Goal: Task Accomplishment & Management: Manage account settings

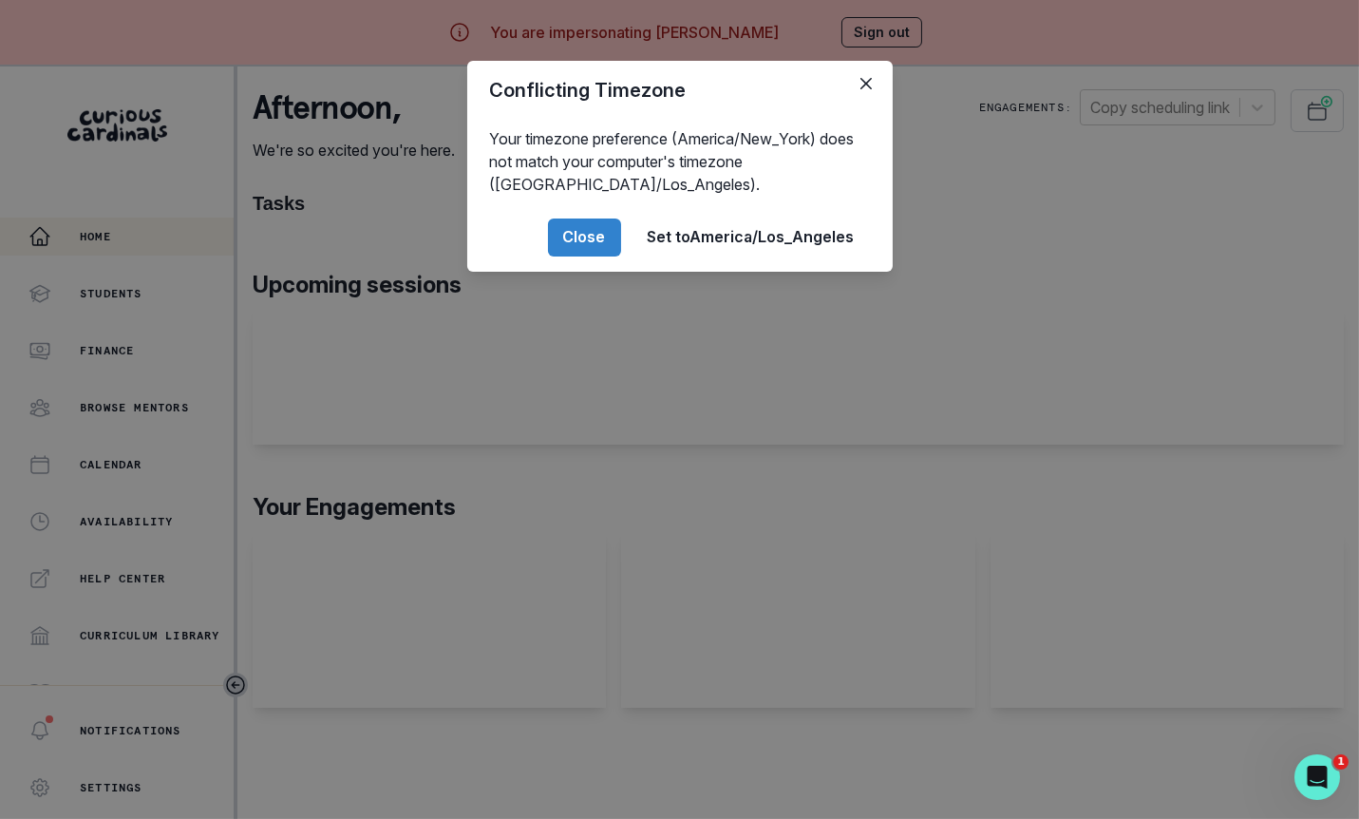
click at [446, 620] on div "Conflicting Timezone Your timezone preference (America/New_York) does not match…" at bounding box center [679, 409] width 1359 height 819
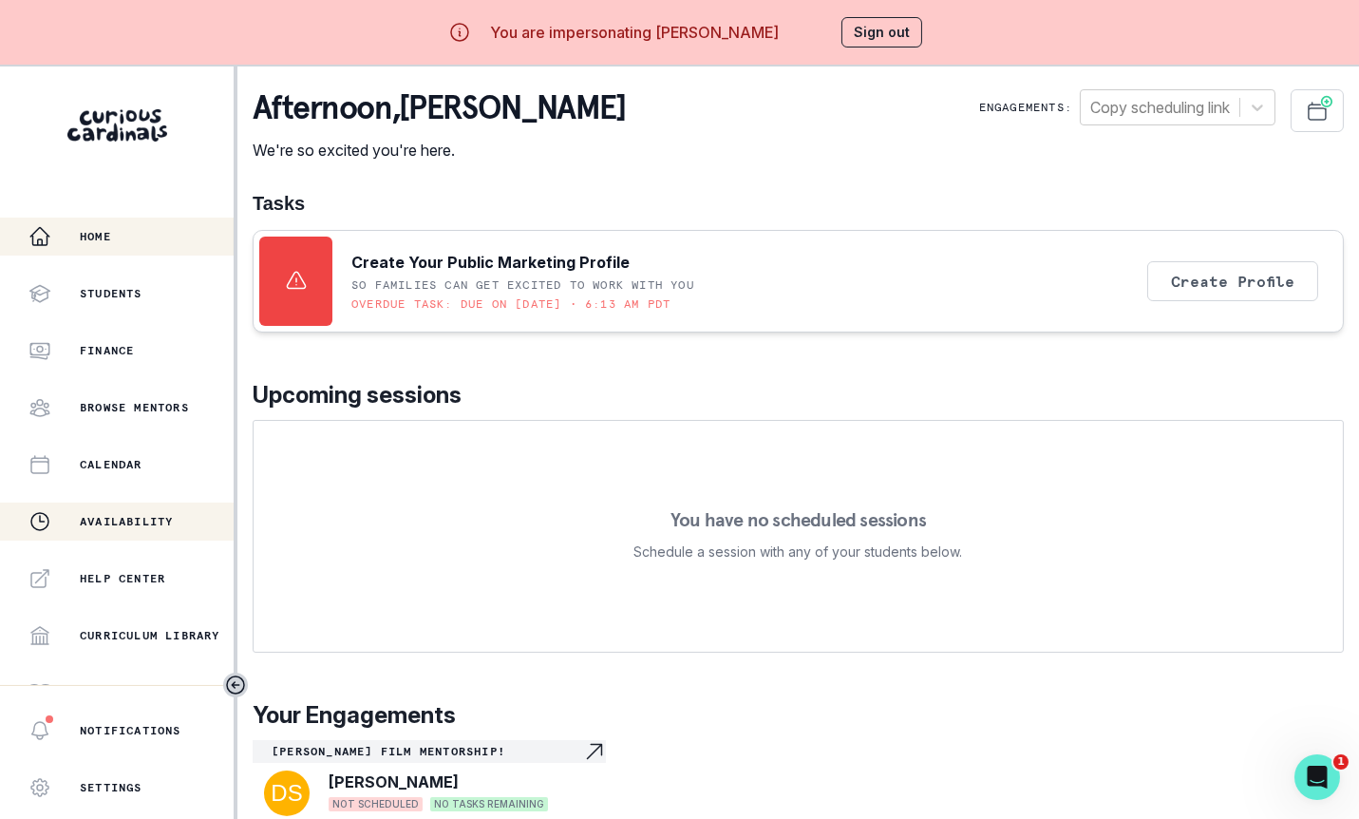
scroll to position [26, 0]
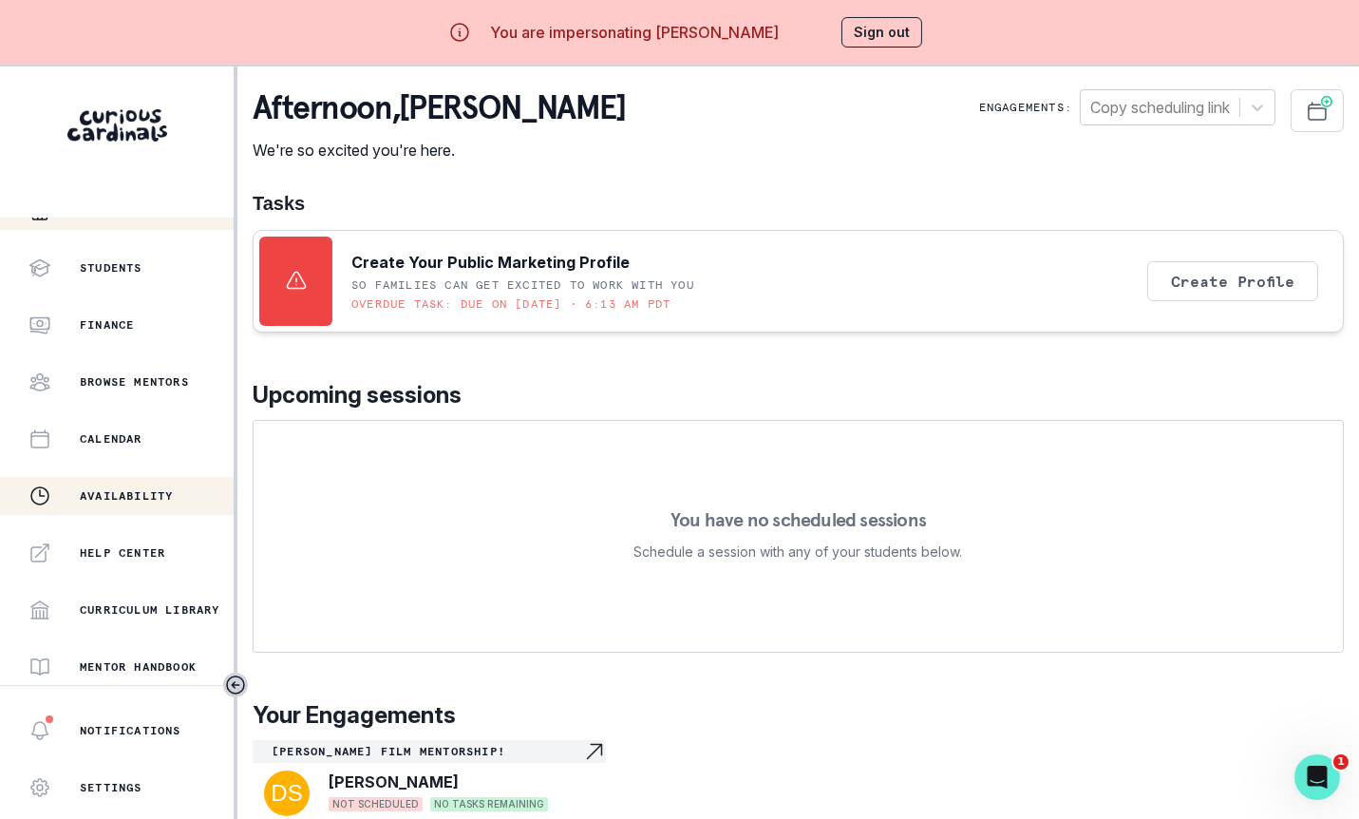
click at [177, 504] on div "Availability" at bounding box center [130, 495] width 205 height 23
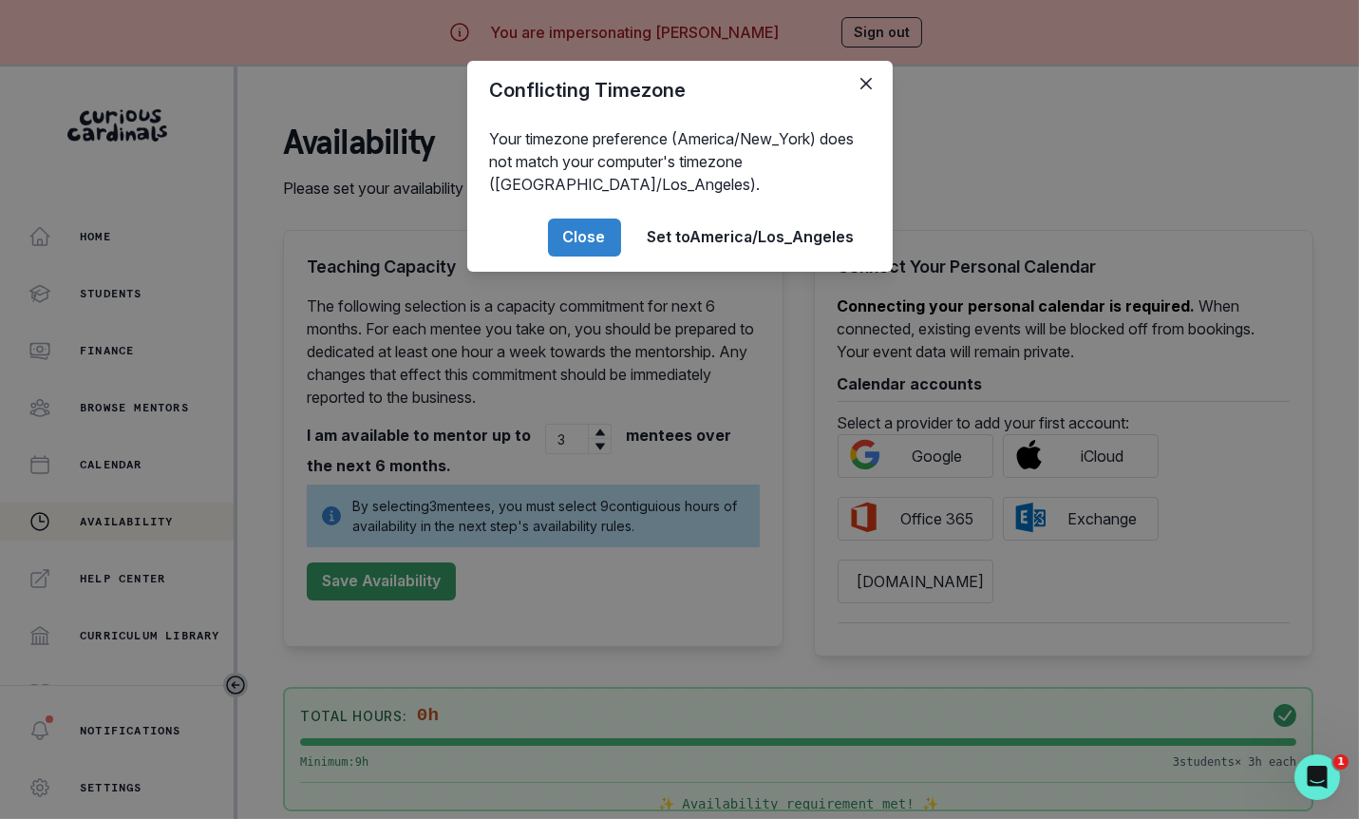
click at [639, 432] on div "Conflicting Timezone Your timezone preference (America/New_York) does not match…" at bounding box center [679, 409] width 1359 height 819
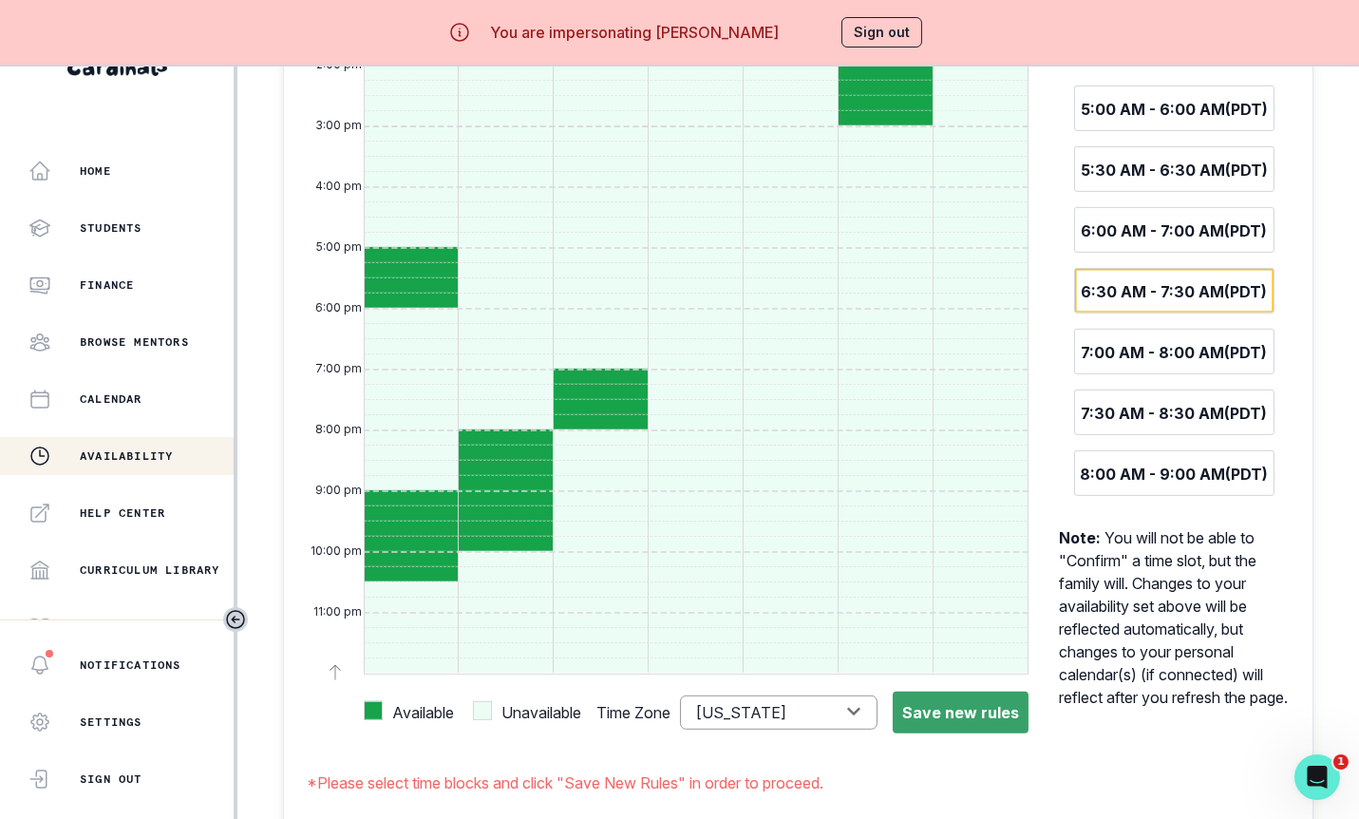
scroll to position [1411, 0]
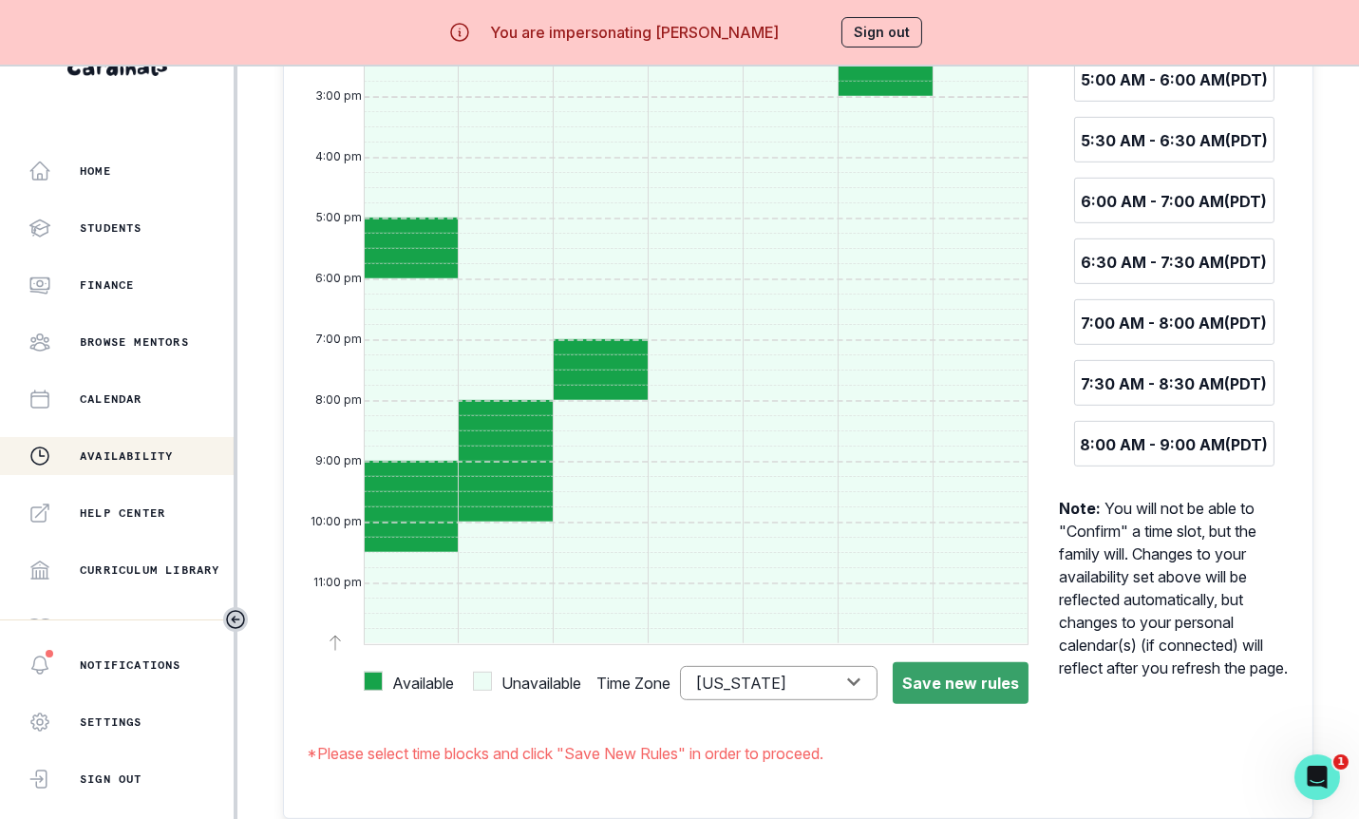
click at [877, 28] on button "Sign out" at bounding box center [882, 32] width 81 height 30
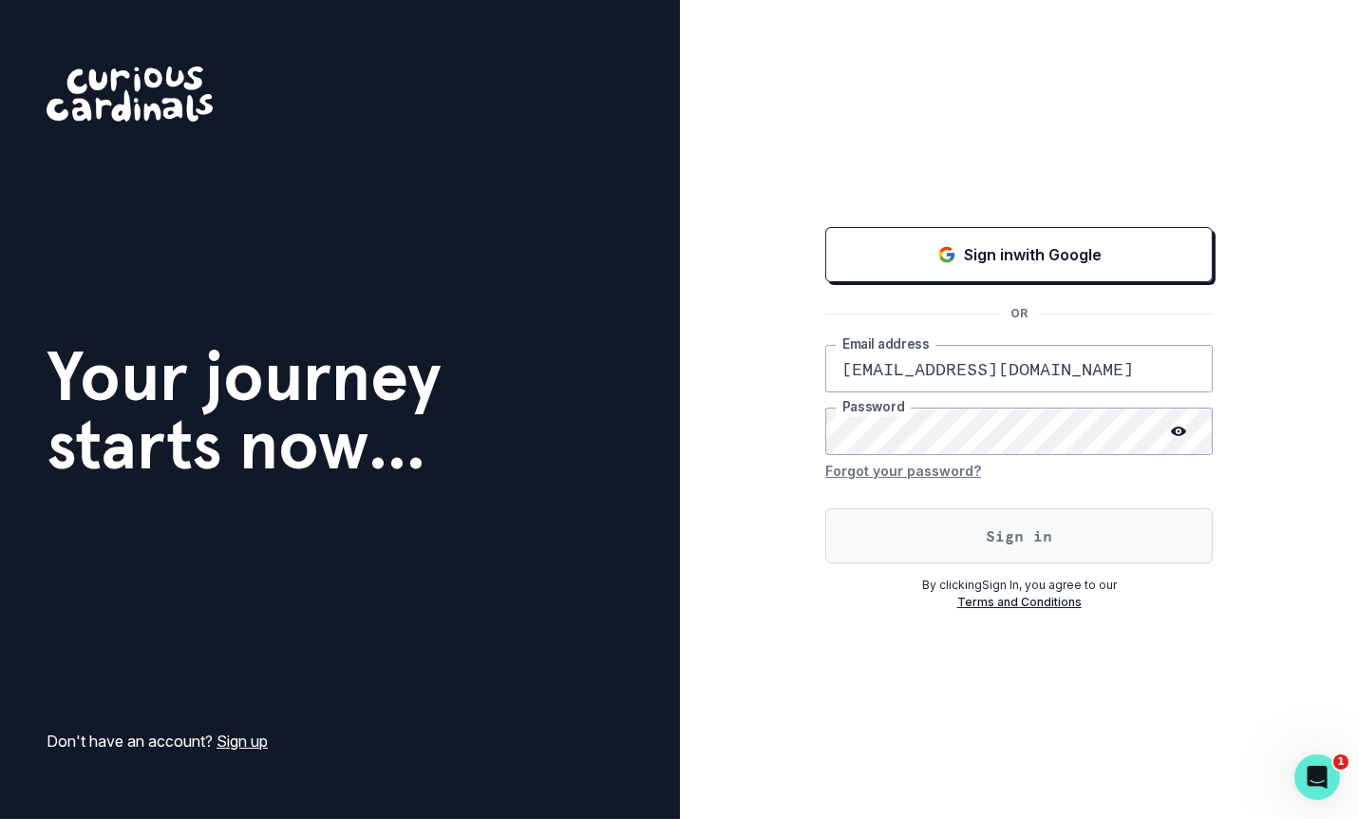
click at [943, 529] on button "Sign in" at bounding box center [1019, 535] width 388 height 55
